Goal: Task Accomplishment & Management: Use online tool/utility

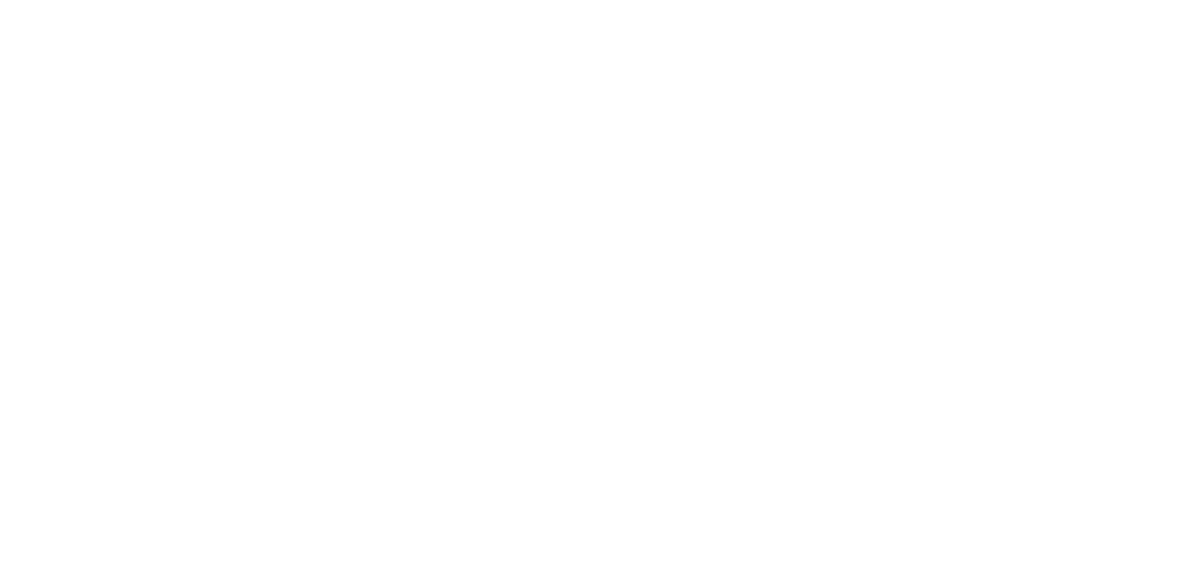
click at [0, 0] on input "text" at bounding box center [0, 0] width 0 height 0
type input "[PERSON_NAME][EMAIL_ADDRESS][DOMAIN_NAME]"
click at [0, 0] on input "Sign In" at bounding box center [0, 0] width 0 height 0
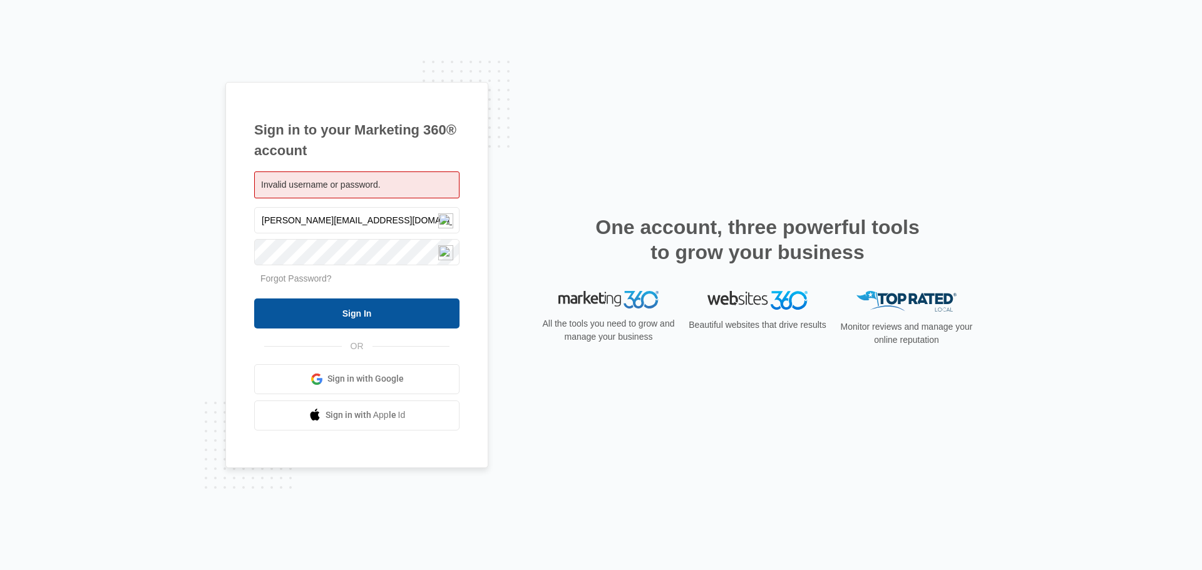
click at [367, 320] on input "Sign In" at bounding box center [356, 314] width 205 height 30
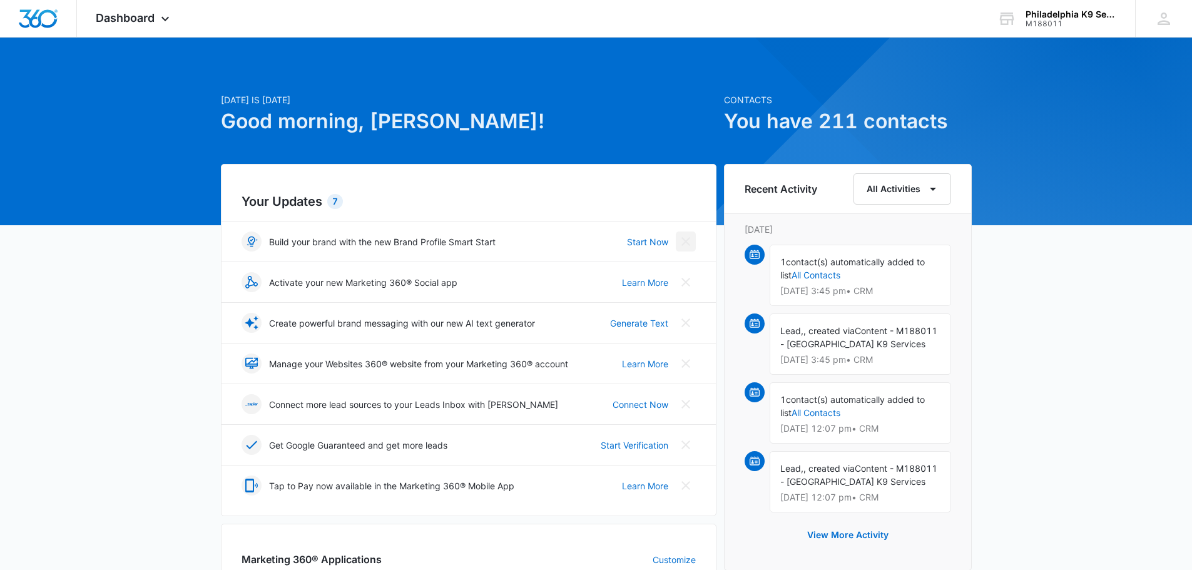
click at [679, 242] on icon "Close" at bounding box center [685, 241] width 15 height 15
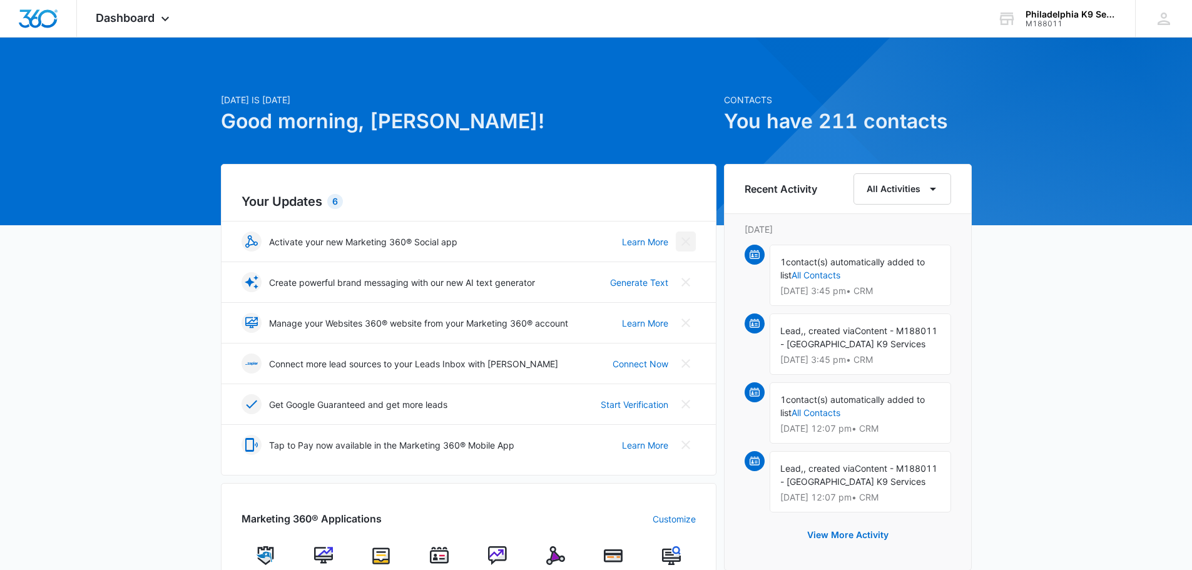
click at [685, 242] on icon "Close" at bounding box center [686, 241] width 9 height 9
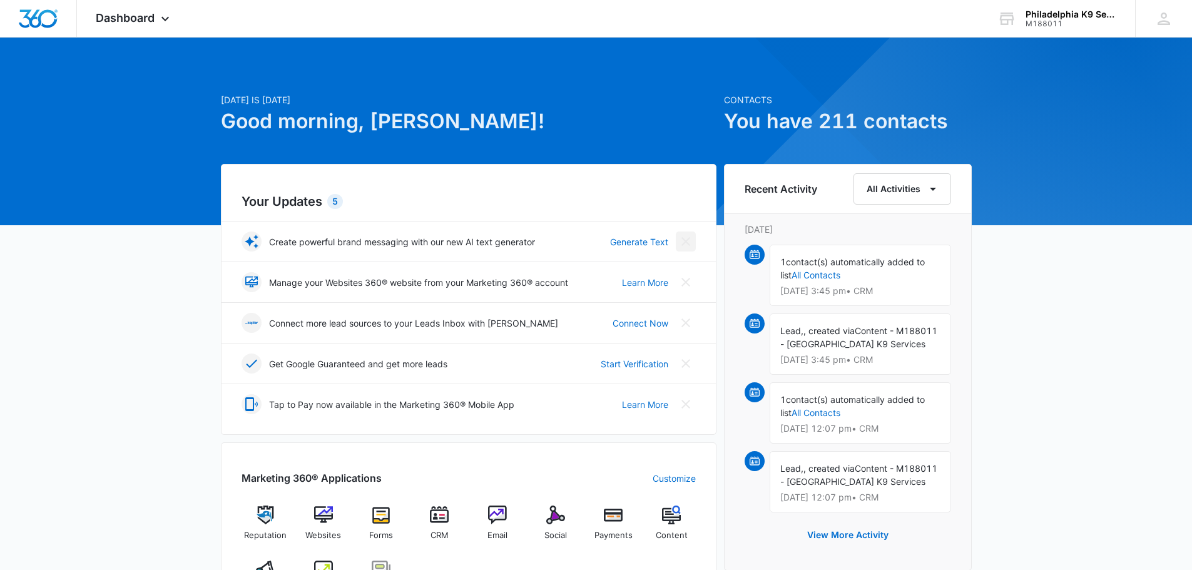
click at [685, 242] on icon "Close" at bounding box center [686, 241] width 9 height 9
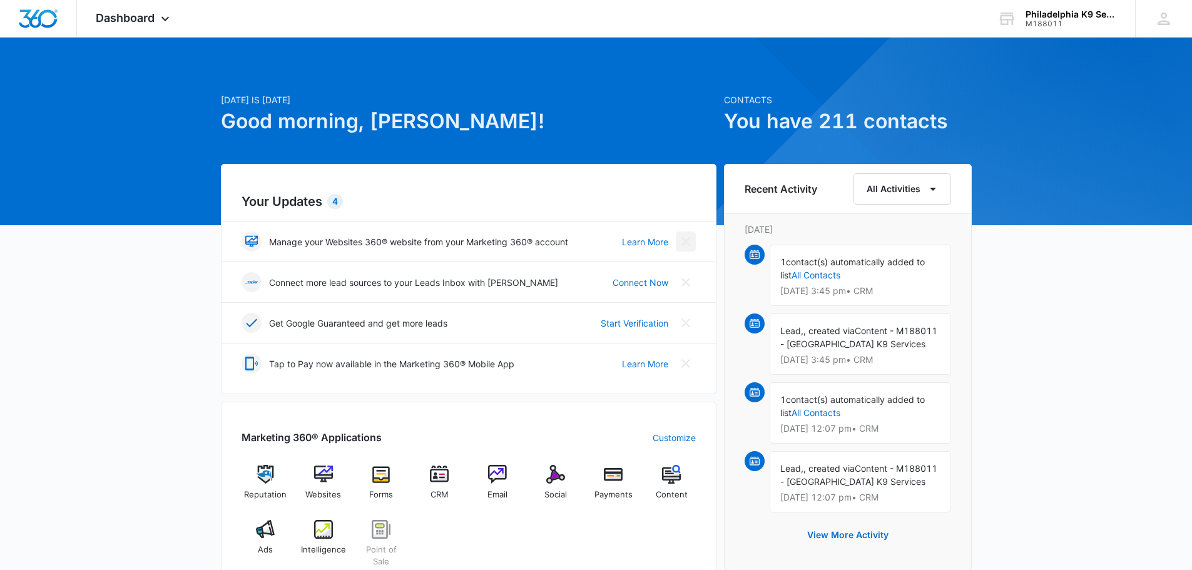
click at [685, 242] on icon "Close" at bounding box center [686, 241] width 9 height 9
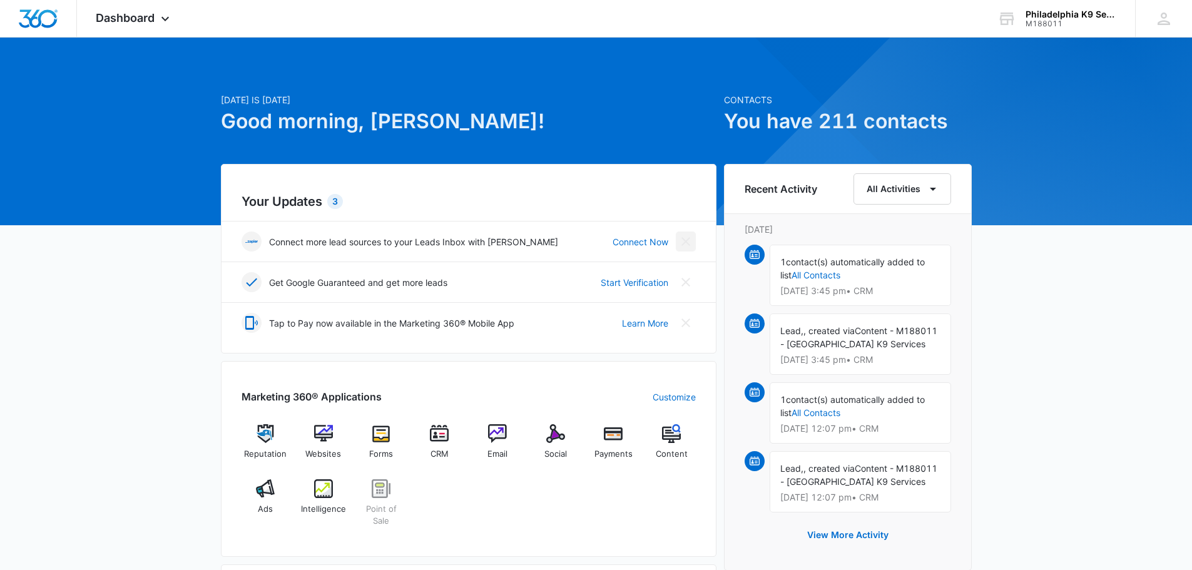
click at [685, 242] on icon "Close" at bounding box center [686, 241] width 9 height 9
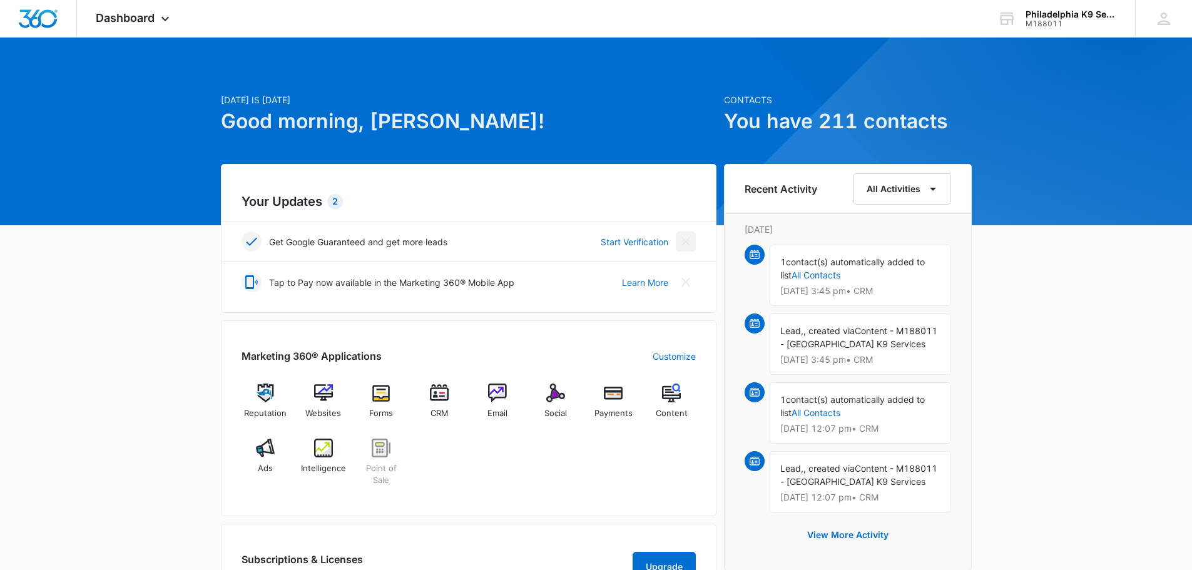
click at [685, 242] on icon "Close" at bounding box center [686, 241] width 9 height 9
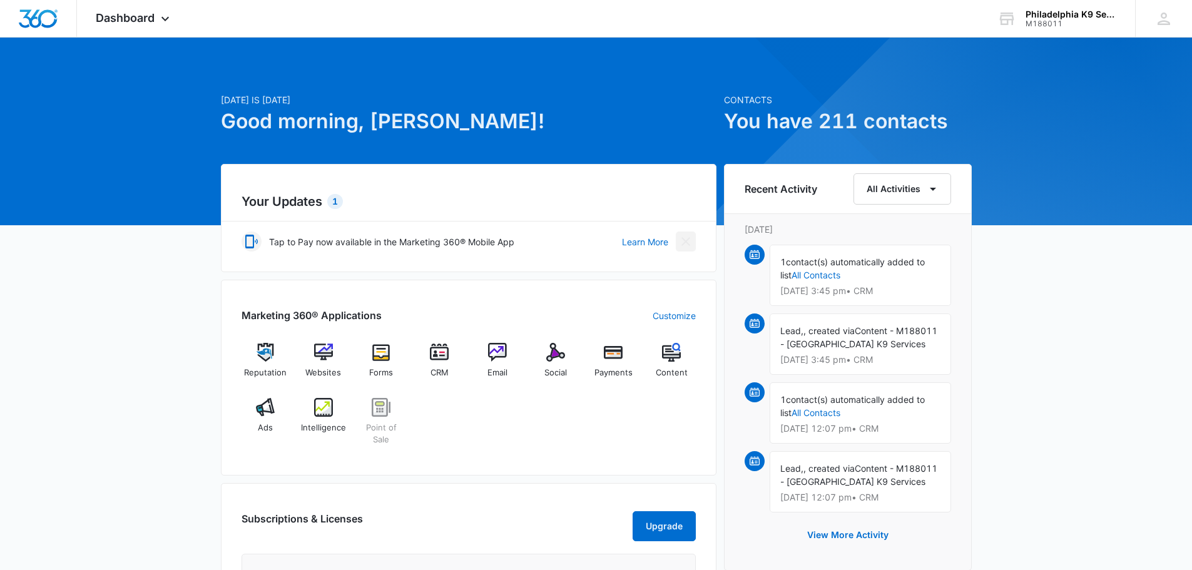
click at [685, 242] on icon "Close" at bounding box center [686, 241] width 9 height 9
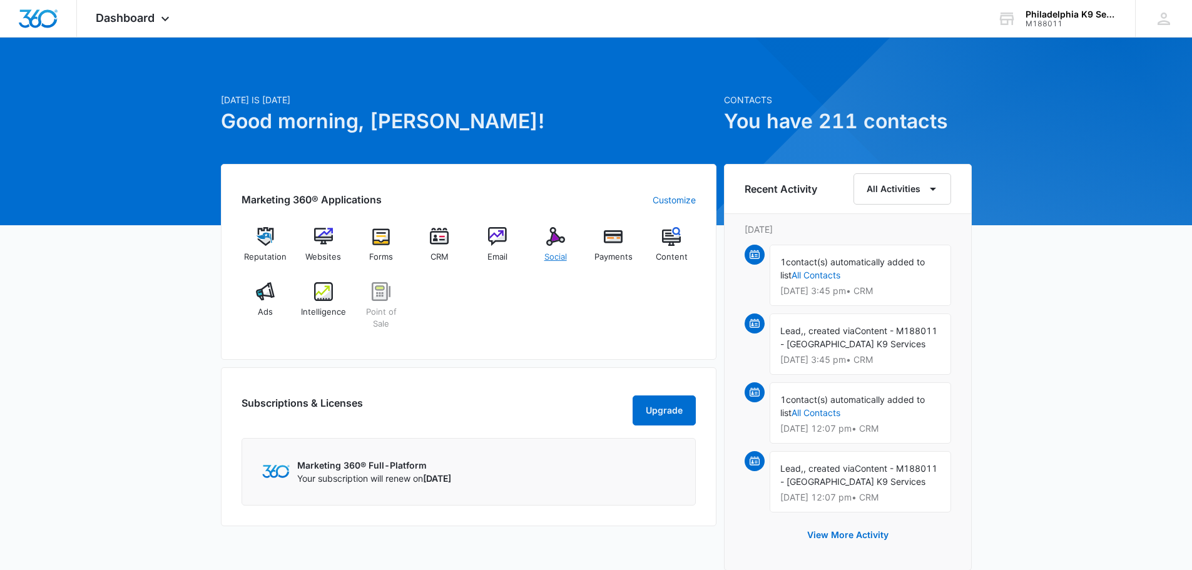
click at [561, 235] on img at bounding box center [555, 236] width 19 height 19
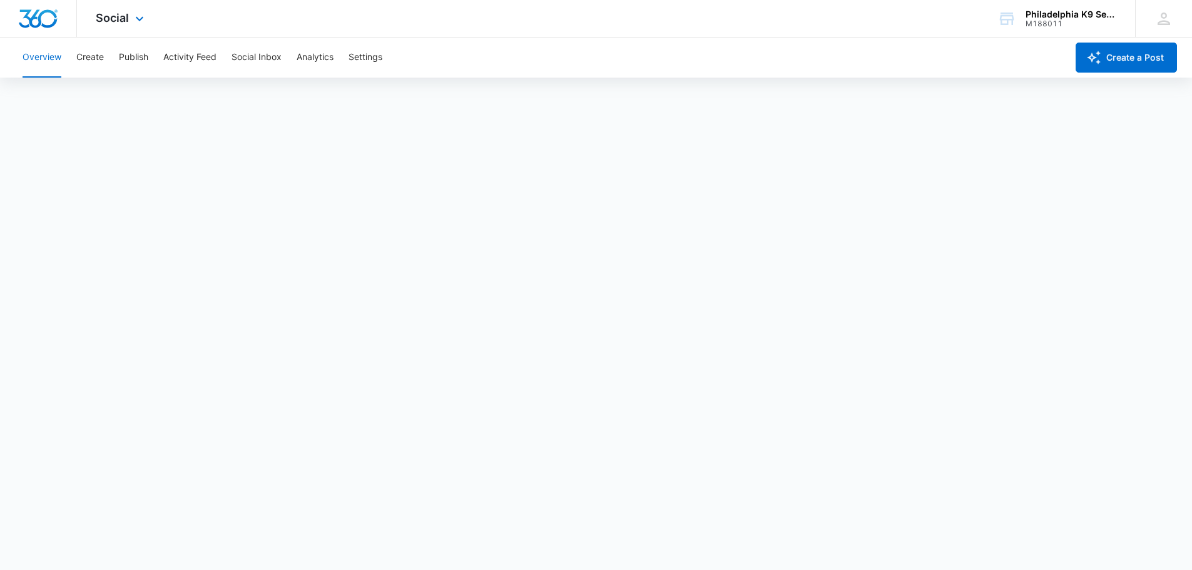
click at [118, 27] on div "Social Apps Reputation Websites Forms CRM Email Social Payments POS Content Ads…" at bounding box center [121, 18] width 89 height 37
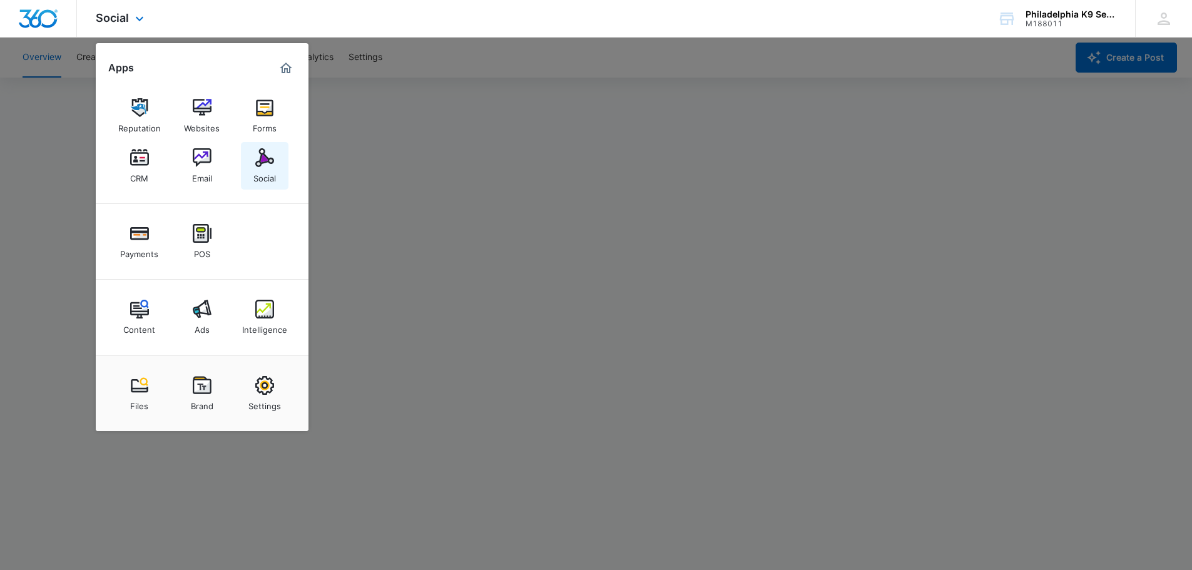
click at [275, 172] on div "Social" at bounding box center [264, 175] width 23 height 16
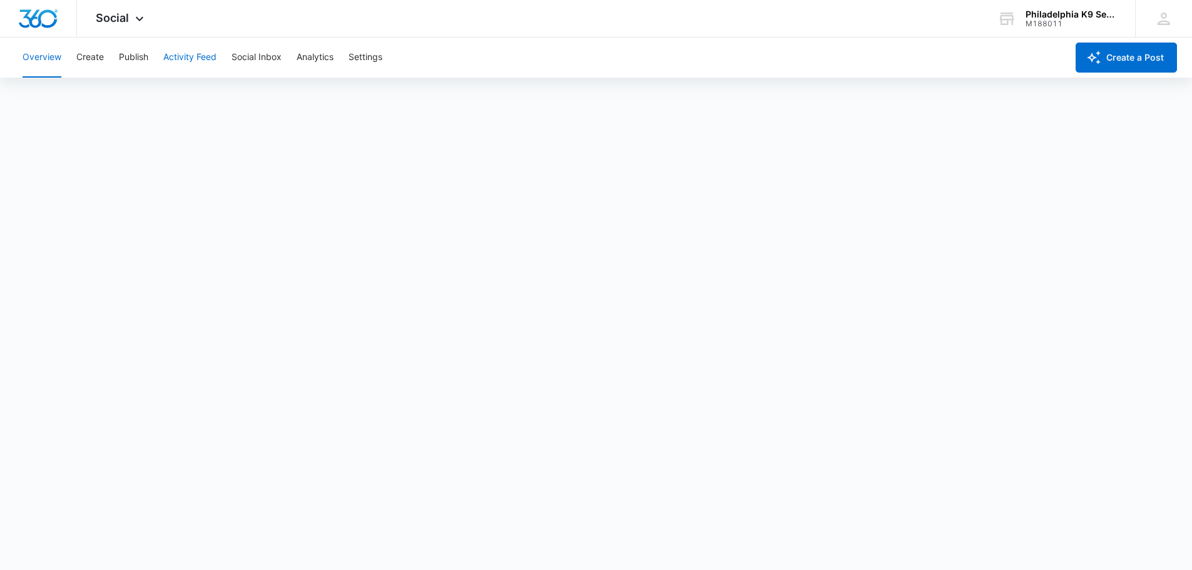
click at [188, 54] on button "Activity Feed" at bounding box center [189, 58] width 53 height 40
click at [123, 54] on button "Publish" at bounding box center [133, 58] width 29 height 40
click at [136, 16] on icon at bounding box center [139, 21] width 15 height 15
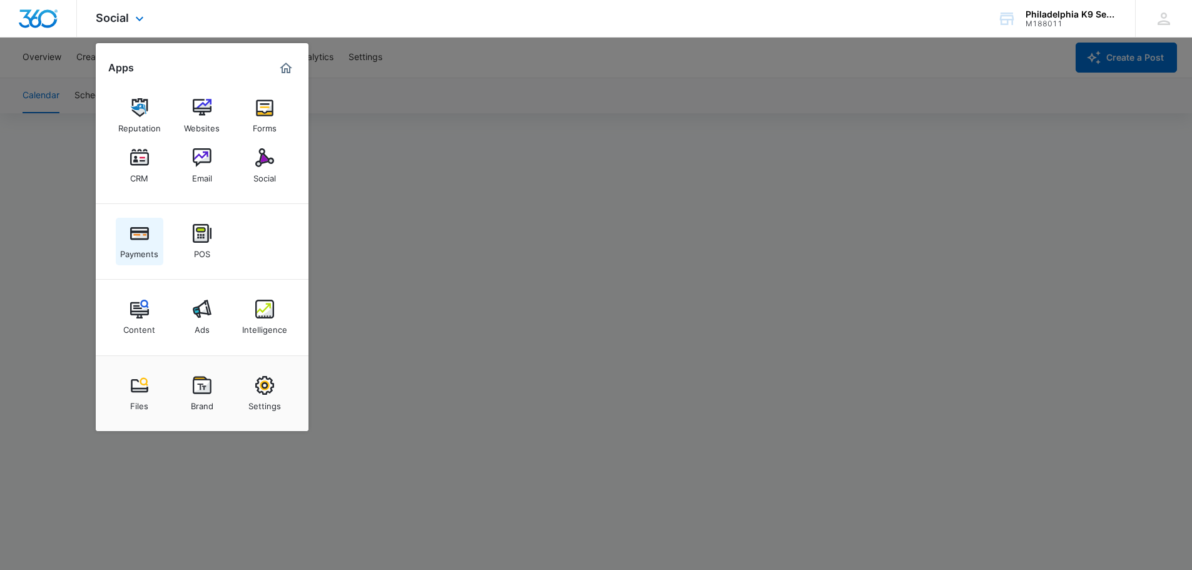
click at [143, 240] on img at bounding box center [139, 233] width 19 height 19
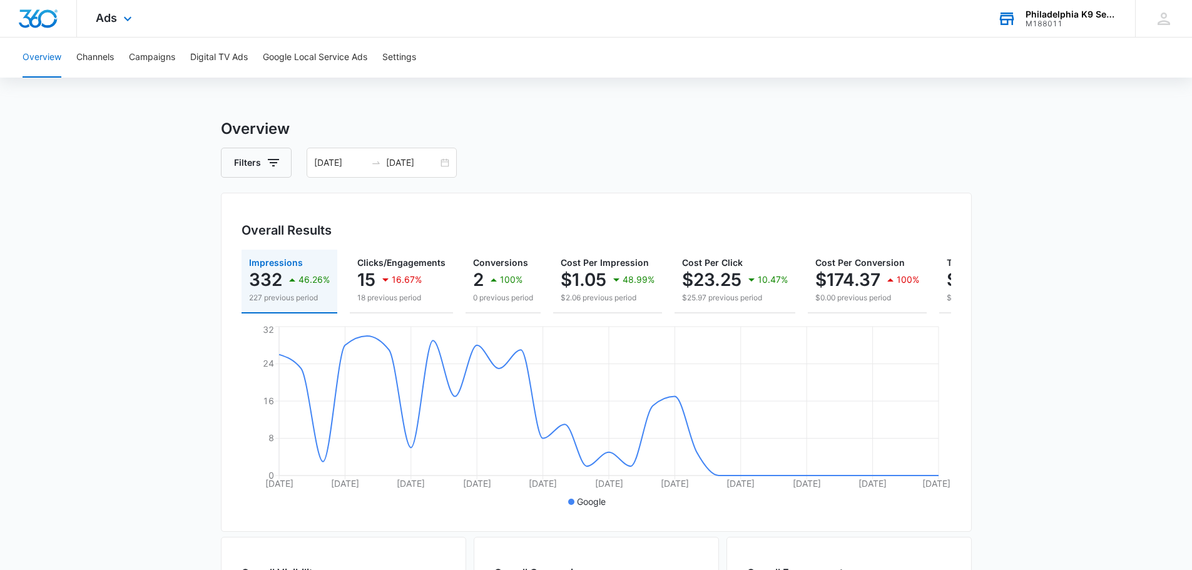
click at [1098, 23] on div "M188011" at bounding box center [1071, 23] width 91 height 9
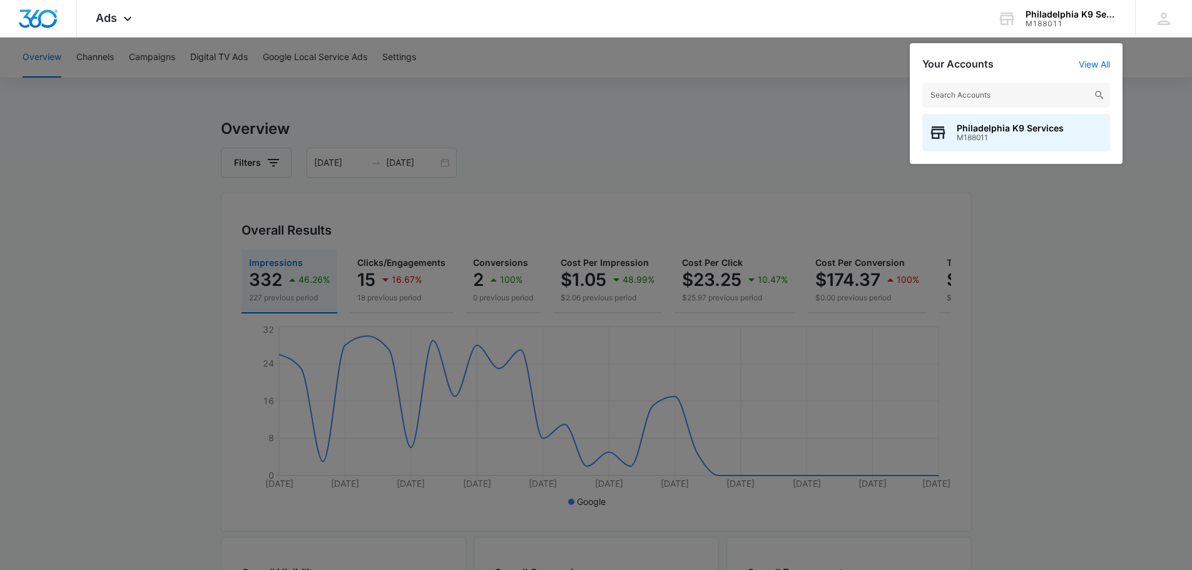
click at [1160, 99] on div at bounding box center [596, 285] width 1192 height 570
